Goal: Task Accomplishment & Management: Use online tool/utility

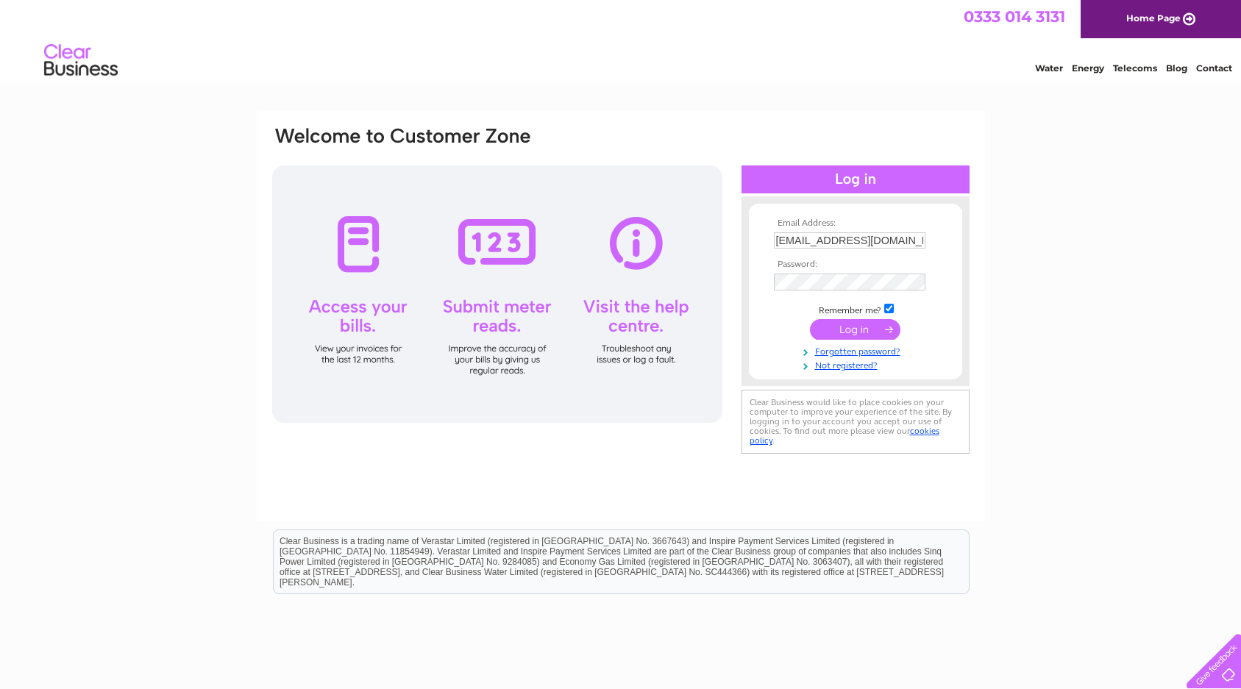
click at [874, 328] on input "submit" at bounding box center [855, 329] width 91 height 21
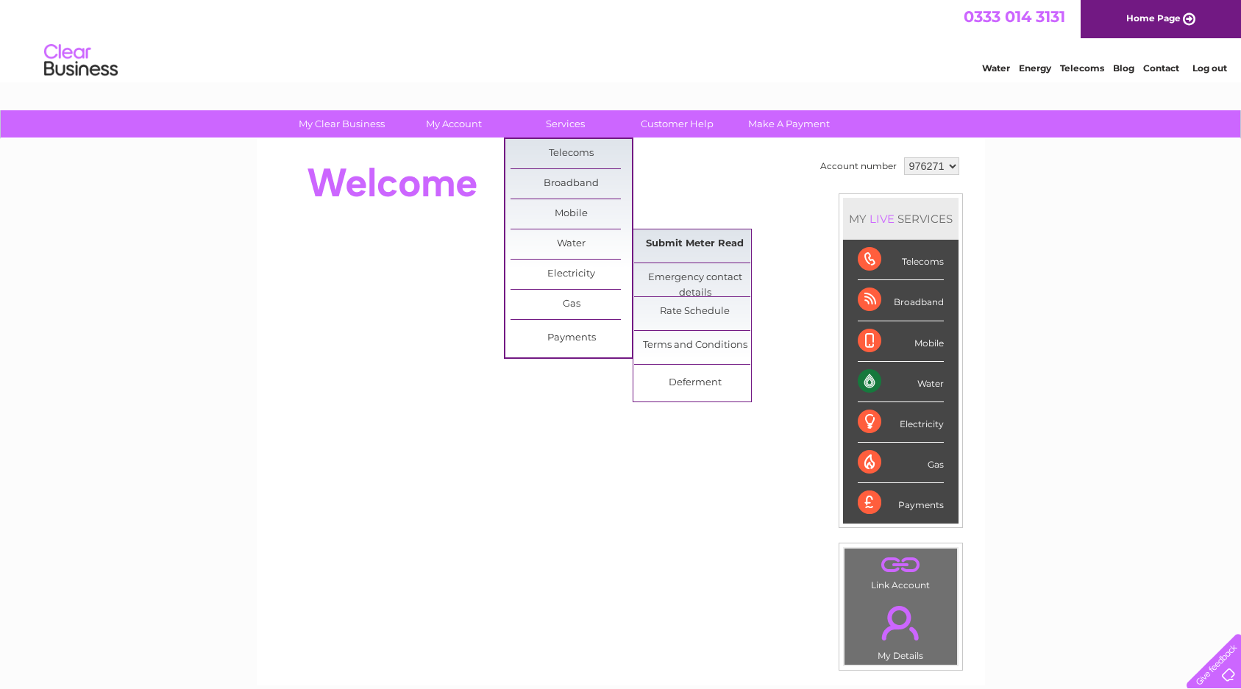
click at [675, 244] on link "Submit Meter Read" at bounding box center [694, 244] width 121 height 29
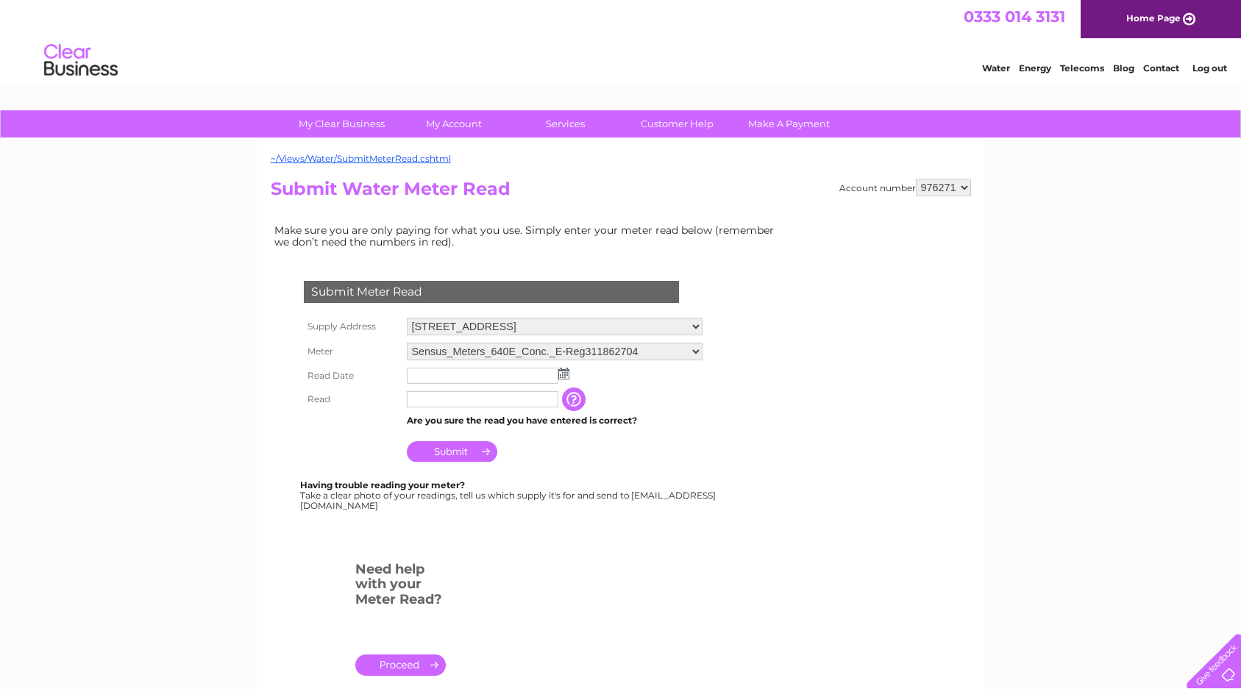
click at [565, 375] on img at bounding box center [563, 374] width 11 height 12
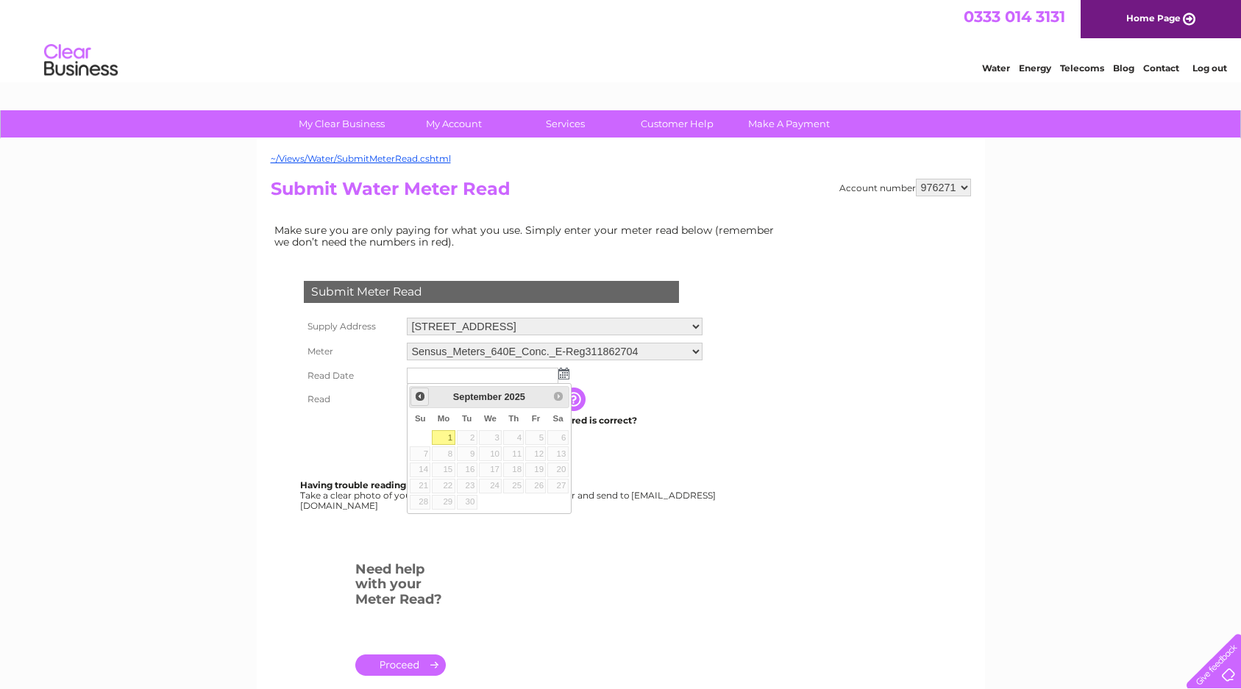
click at [419, 397] on span "Prev" at bounding box center [420, 397] width 12 height 12
click at [424, 517] on link "31" at bounding box center [420, 518] width 21 height 15
type input "2025/08/31"
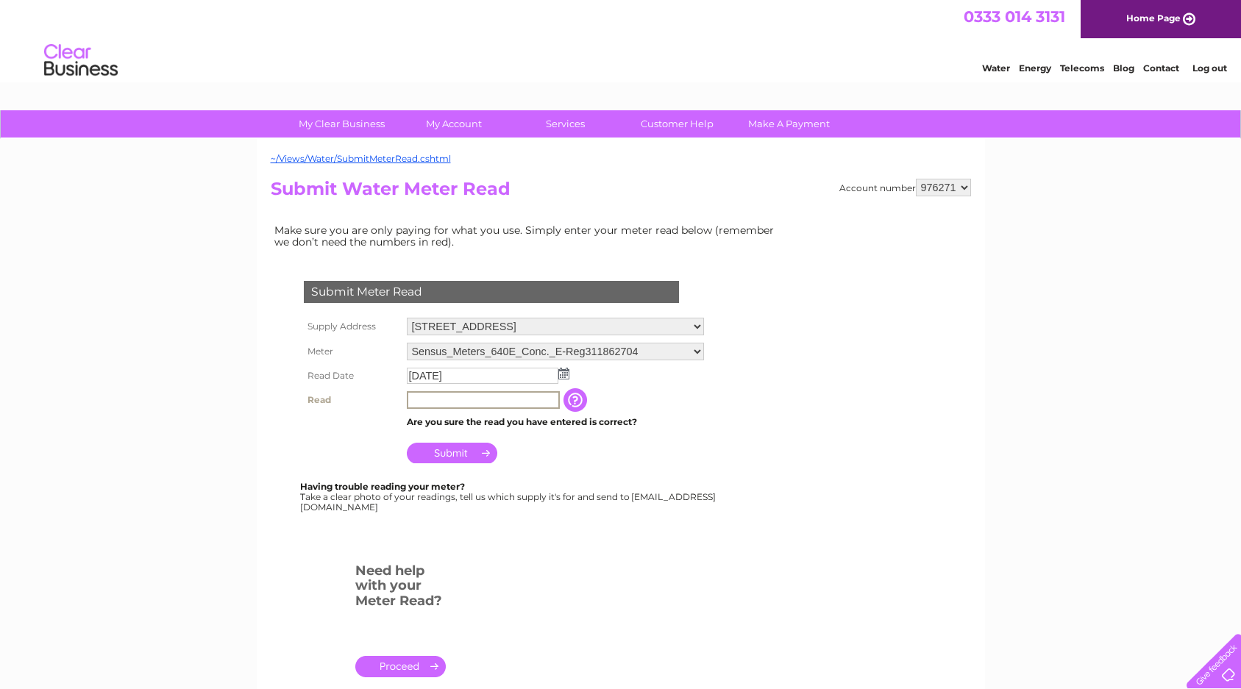
click at [418, 400] on input "text" at bounding box center [483, 400] width 153 height 18
type input "1"
type input "001478"
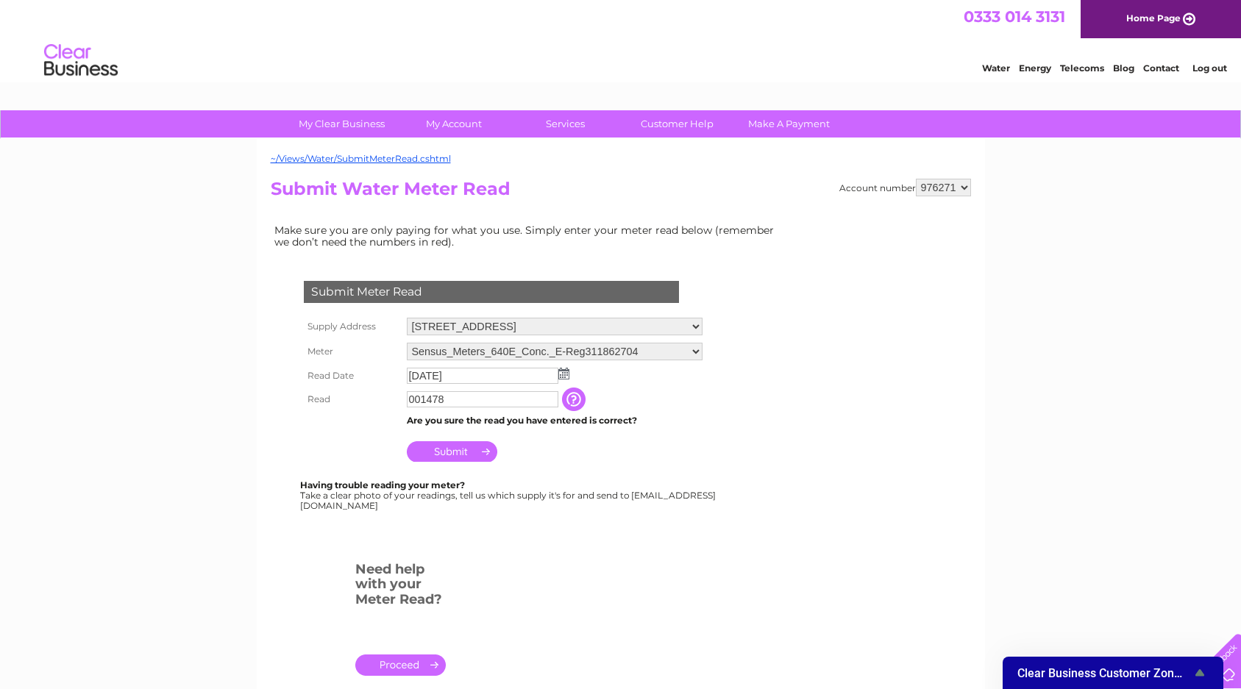
click at [461, 448] on input "Submit" at bounding box center [452, 451] width 91 height 21
click at [965, 188] on select "976271 976273" at bounding box center [943, 188] width 55 height 18
select select "976273"
click option "976273" at bounding box center [0, 0] width 0 height 0
click at [562, 372] on img at bounding box center [563, 374] width 11 height 12
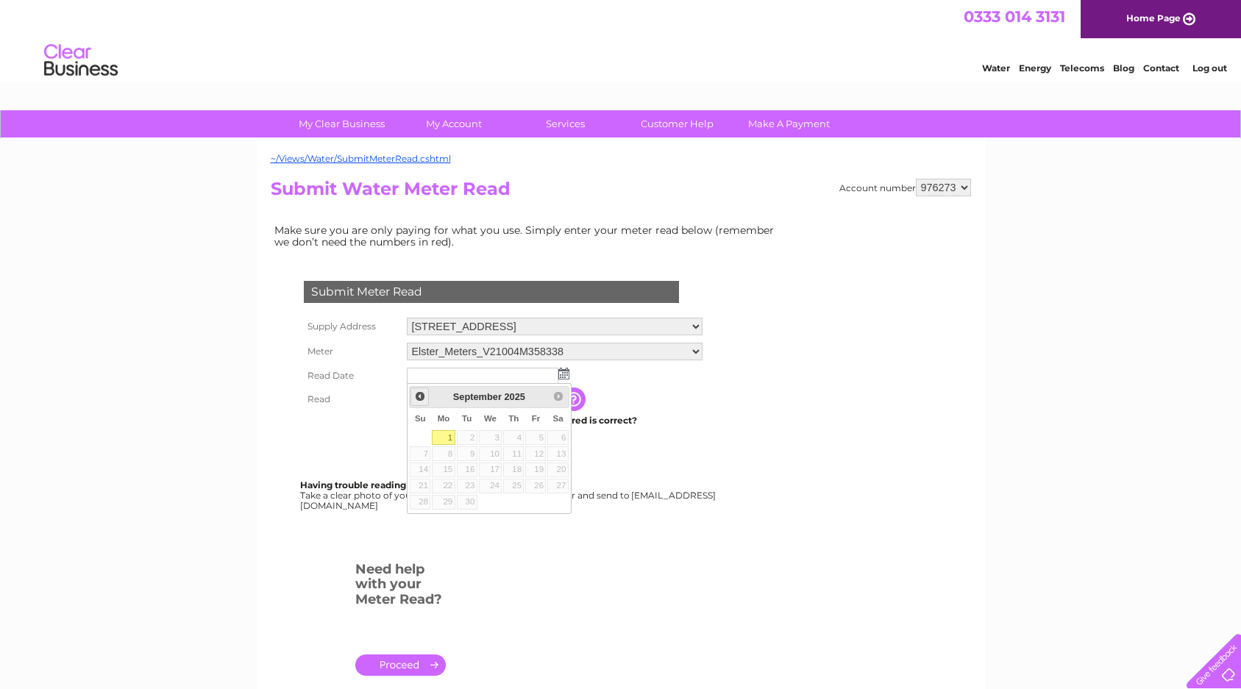
click at [417, 397] on span "Prev" at bounding box center [420, 397] width 12 height 12
click at [422, 516] on link "31" at bounding box center [420, 518] width 21 height 15
type input "2025/08/31"
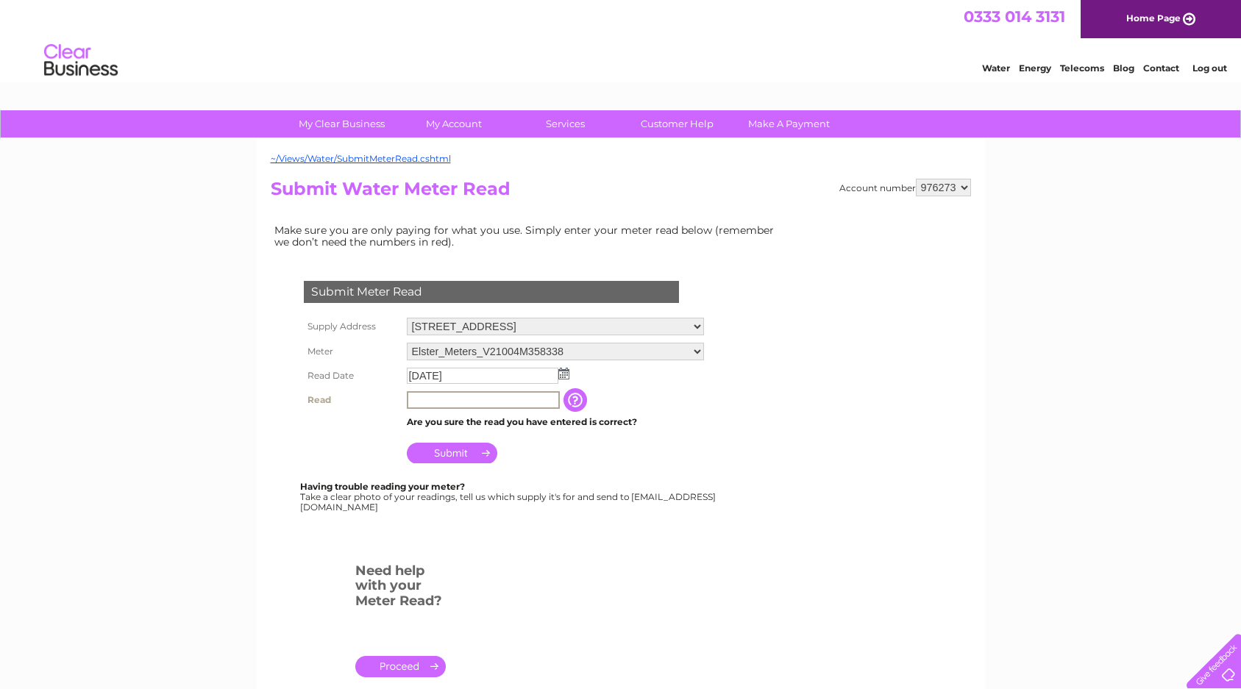
click at [439, 401] on input "text" at bounding box center [483, 400] width 153 height 18
type input "14784"
click at [478, 455] on input "Submit" at bounding box center [452, 453] width 91 height 21
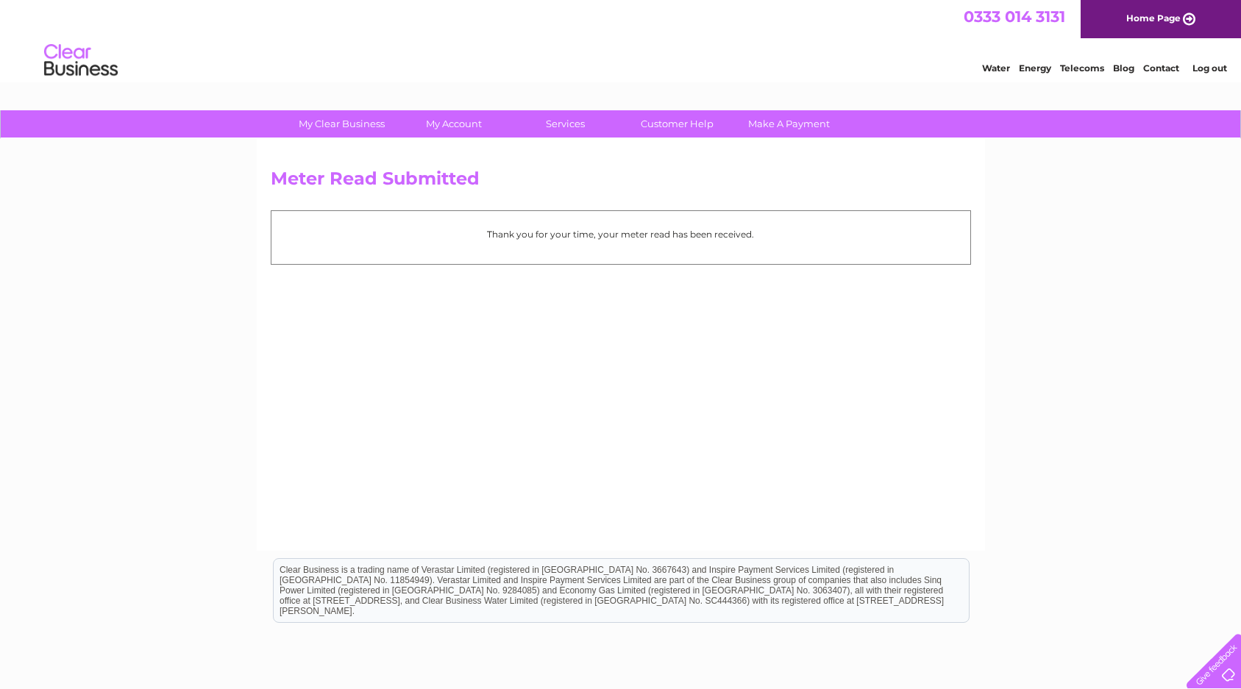
click at [1204, 72] on link "Log out" at bounding box center [1210, 68] width 35 height 11
